Goal: Task Accomplishment & Management: Complete application form

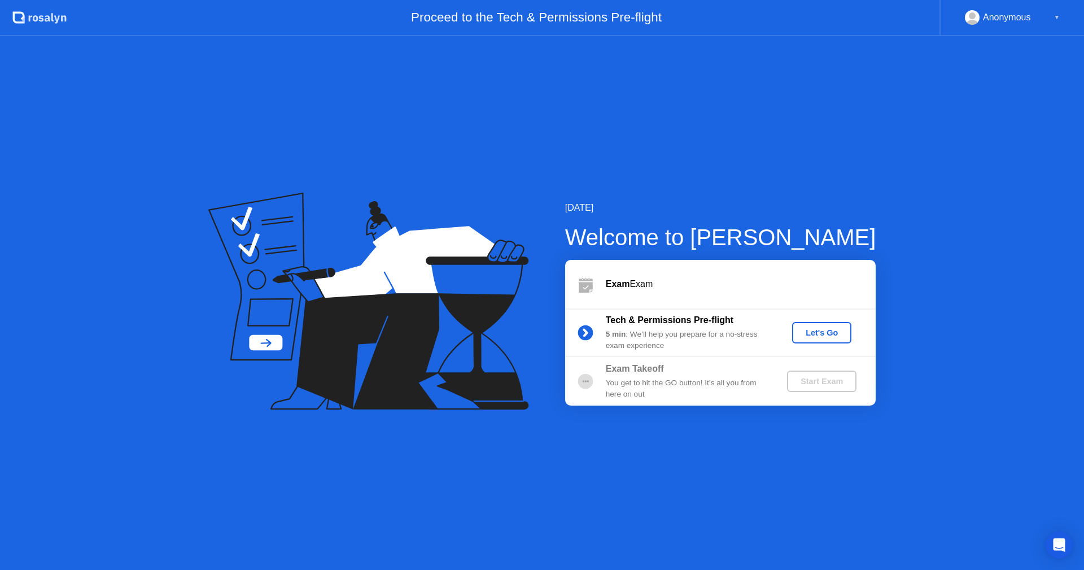
click at [812, 328] on div "Let's Go" at bounding box center [822, 332] width 50 height 9
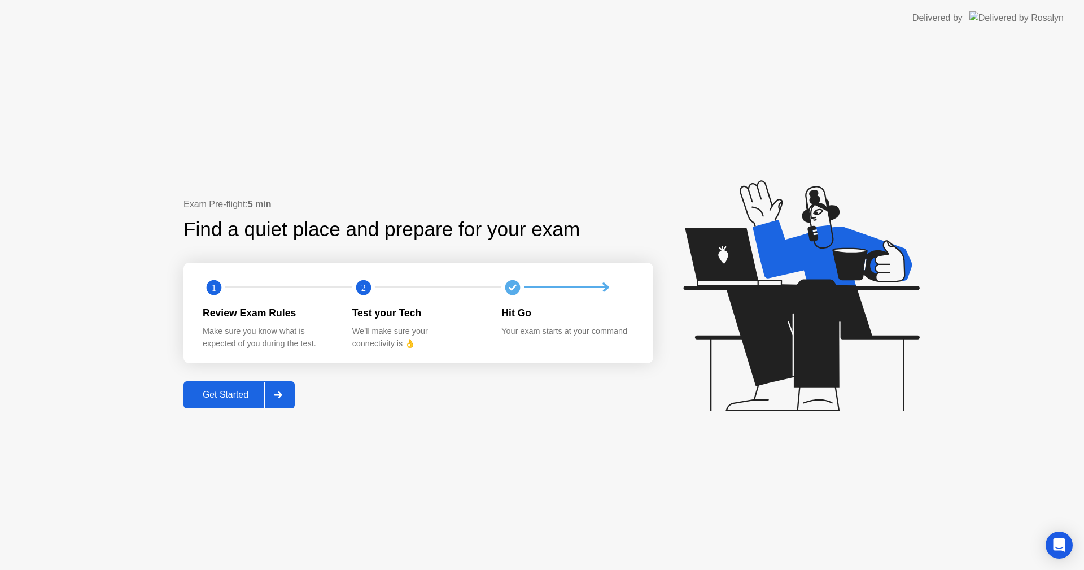
click at [287, 402] on div at bounding box center [277, 395] width 27 height 26
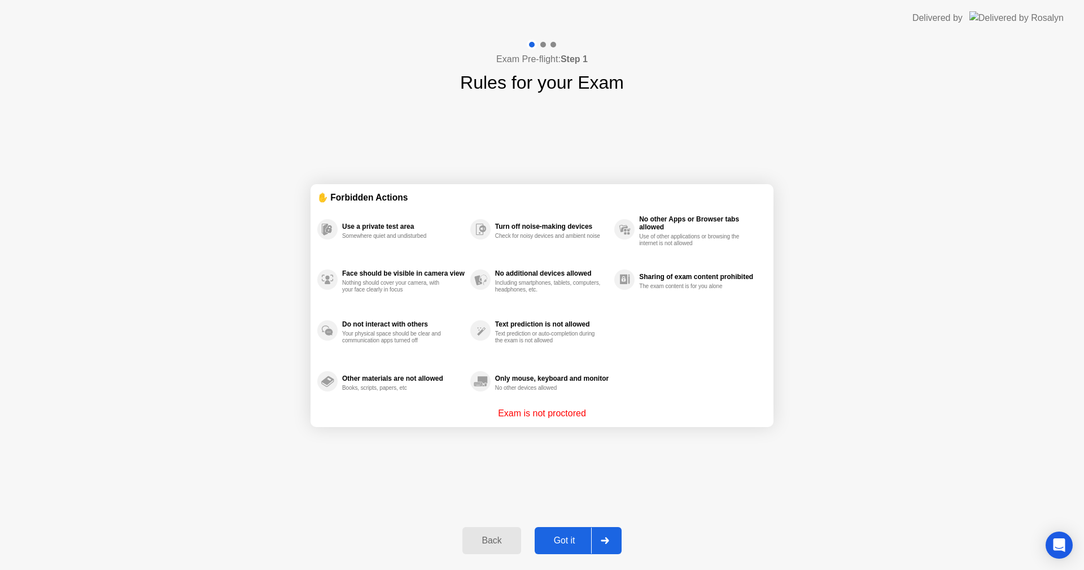
click at [618, 538] on div at bounding box center [604, 540] width 27 height 26
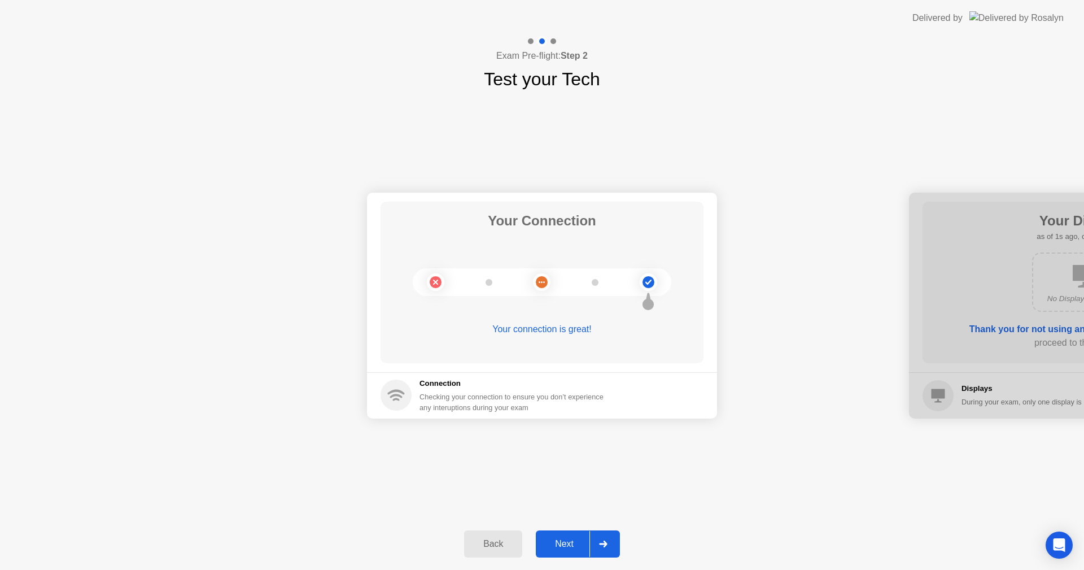
click at [618, 538] on button "Next" at bounding box center [578, 543] width 84 height 27
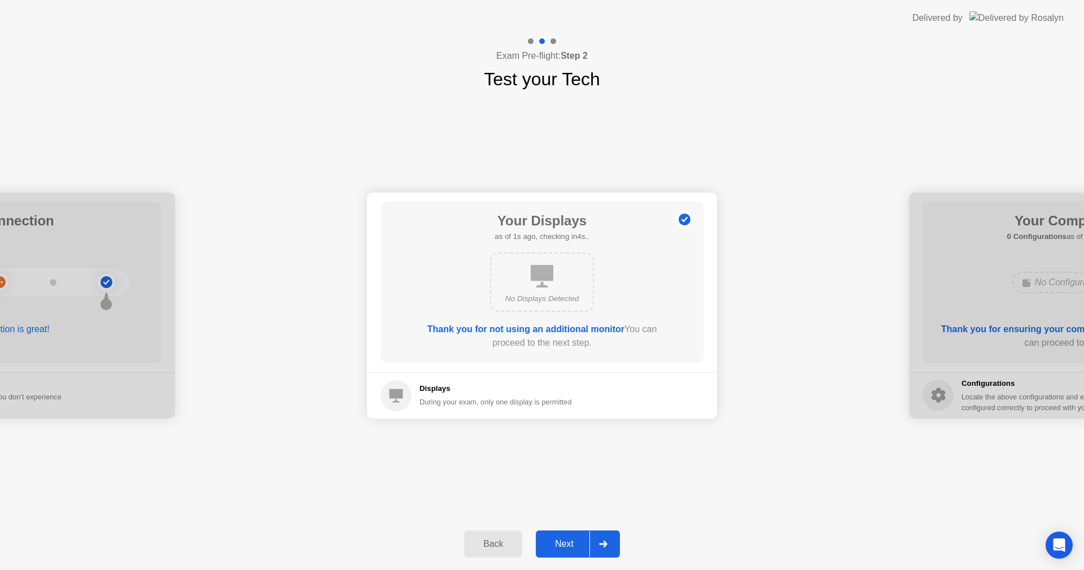
click at [618, 538] on button "Next" at bounding box center [578, 543] width 84 height 27
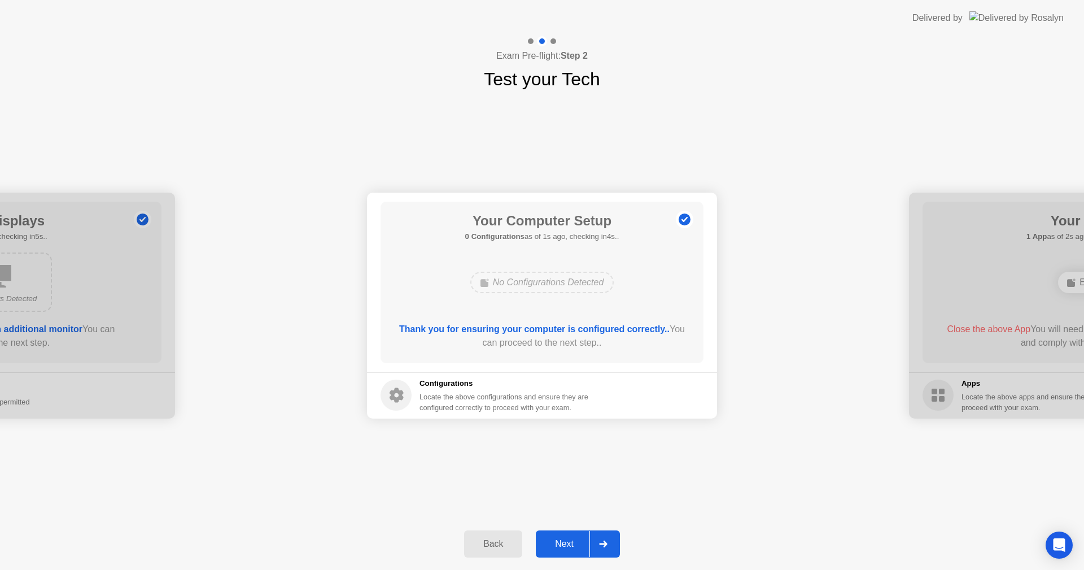
click at [618, 538] on button "Next" at bounding box center [578, 543] width 84 height 27
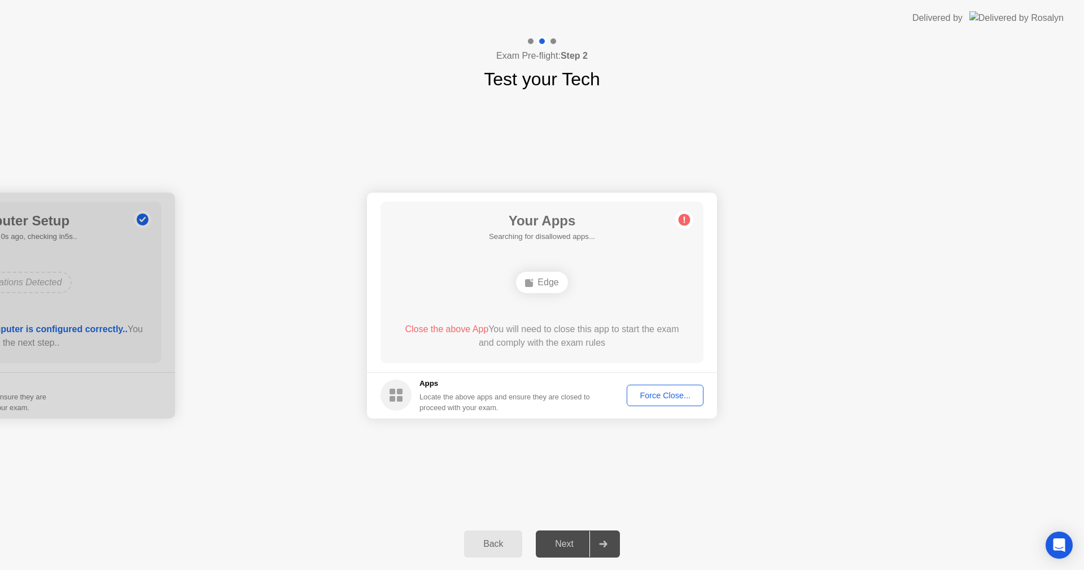
click at [666, 391] on div "Force Close..." at bounding box center [665, 395] width 69 height 9
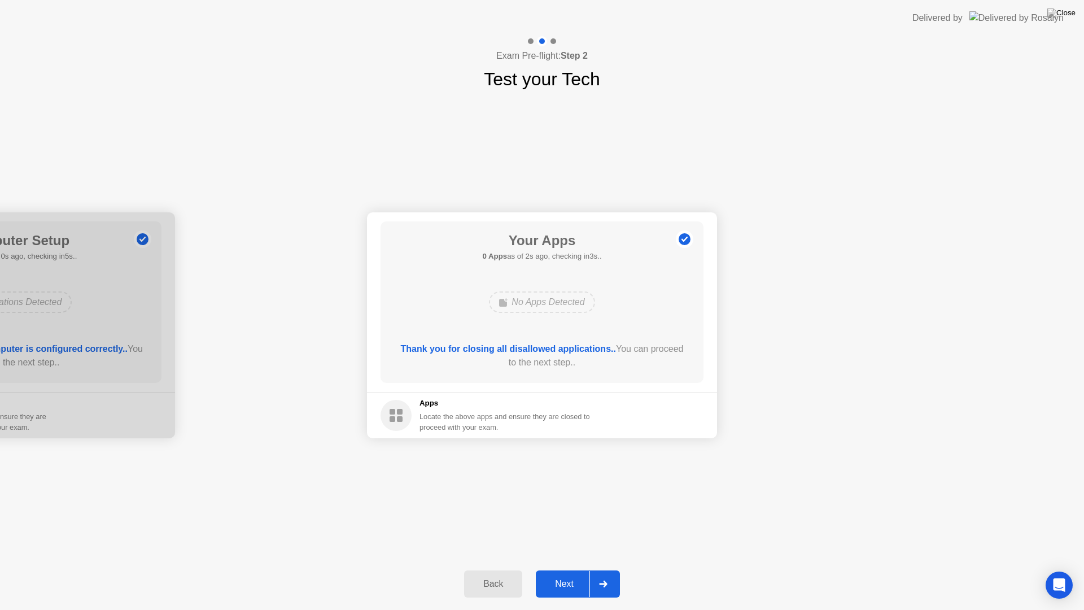
click at [605, 569] on icon at bounding box center [603, 584] width 8 height 7
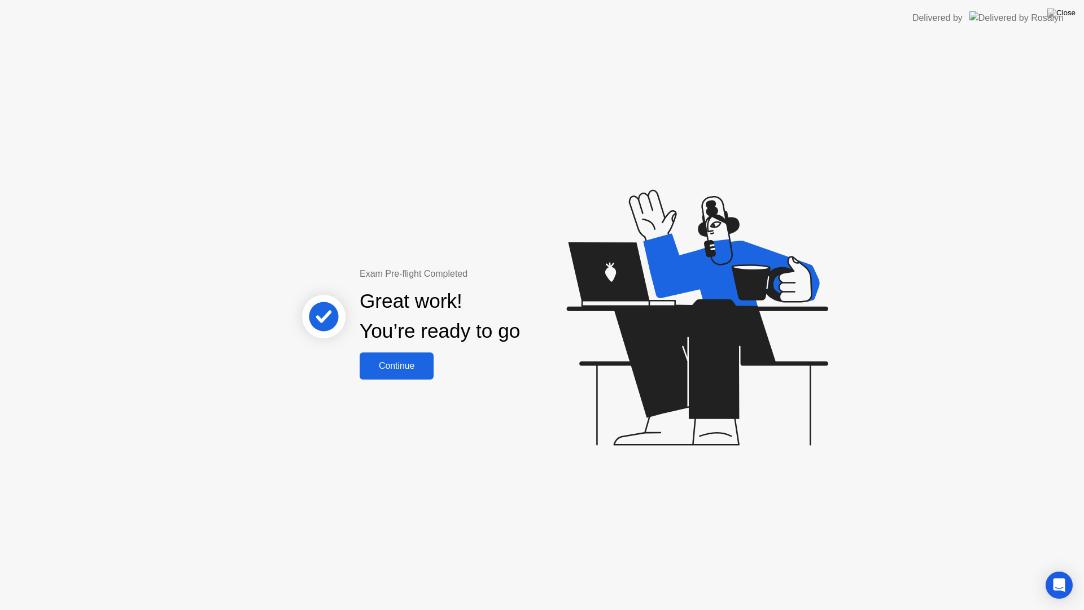
click at [417, 356] on button "Continue" at bounding box center [397, 365] width 74 height 27
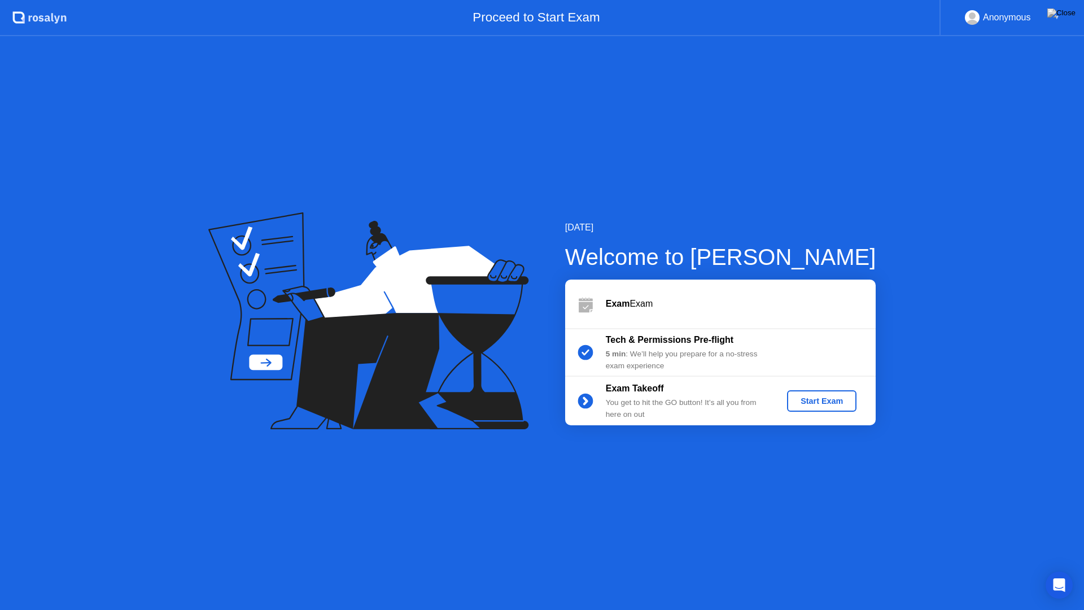
click at [814, 404] on div "Start Exam" at bounding box center [822, 400] width 60 height 9
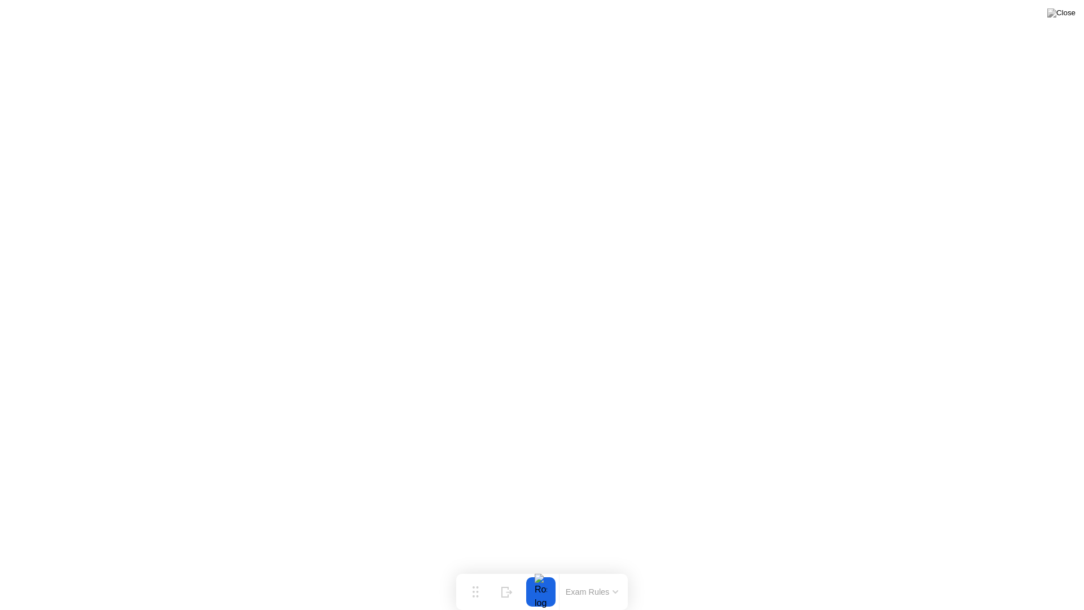
click at [620, 569] on button "Exam Rules" at bounding box center [592, 592] width 60 height 10
